Goal: Task Accomplishment & Management: Use online tool/utility

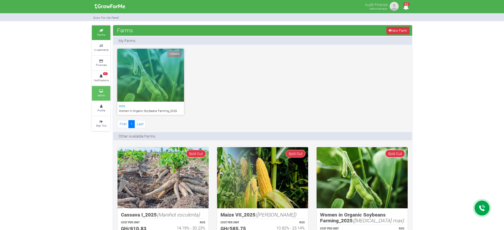
click at [108, 88] on link "Admin" at bounding box center [101, 93] width 19 height 15
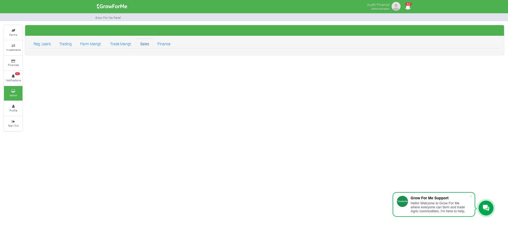
click at [143, 41] on link "Sales" at bounding box center [144, 43] width 17 height 11
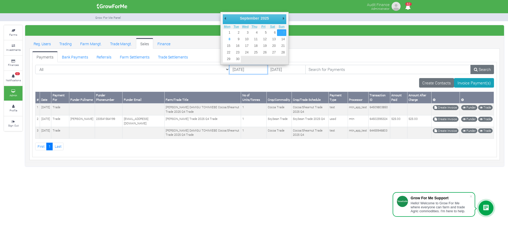
click at [229, 68] on input "07/09/2025" at bounding box center [248, 70] width 38 height 10
type input "04/09/2025"
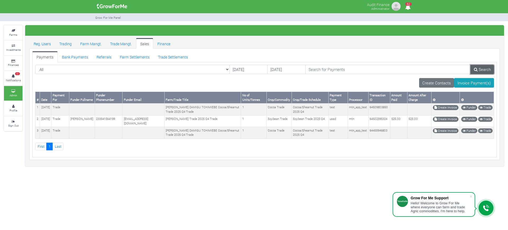
click at [477, 68] on icon at bounding box center [476, 69] width 4 height 4
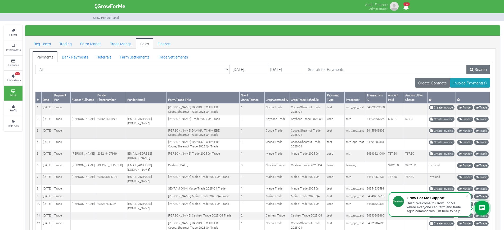
scroll to position [33, 0]
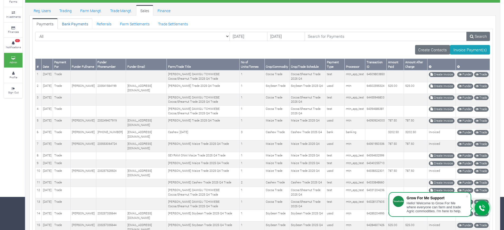
click at [69, 23] on link "Bank Payments" at bounding box center [75, 23] width 35 height 11
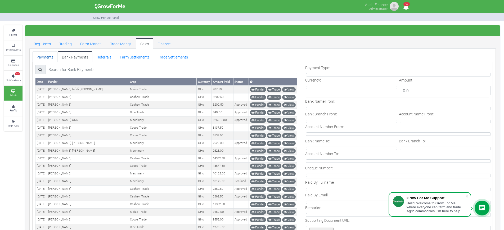
click at [43, 59] on link "Payments" at bounding box center [44, 56] width 25 height 11
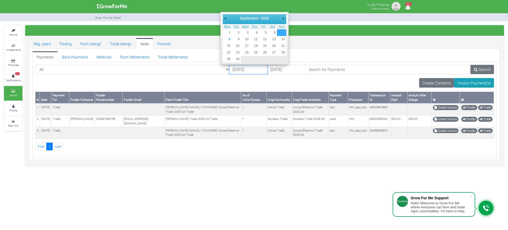
click at [229, 69] on input "[DATE]" at bounding box center [248, 70] width 38 height 10
type input "04/09/2025"
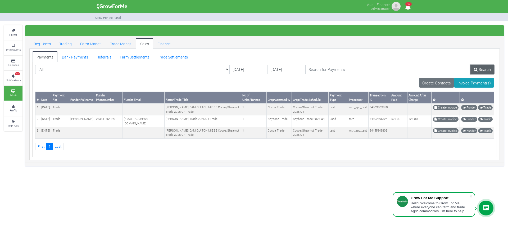
click at [483, 72] on link "Search" at bounding box center [482, 70] width 24 height 10
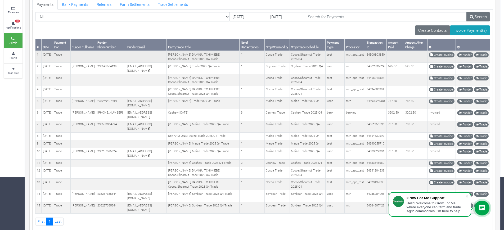
scroll to position [66, 0]
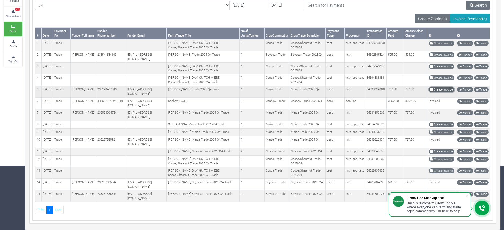
click at [433, 89] on icon at bounding box center [431, 89] width 3 height 3
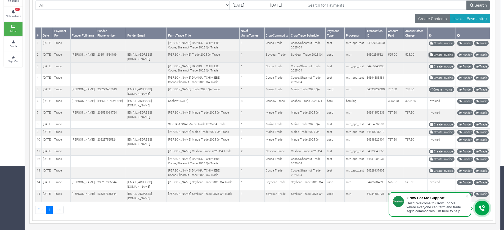
click at [439, 52] on link "Create Invoice" at bounding box center [441, 54] width 26 height 5
